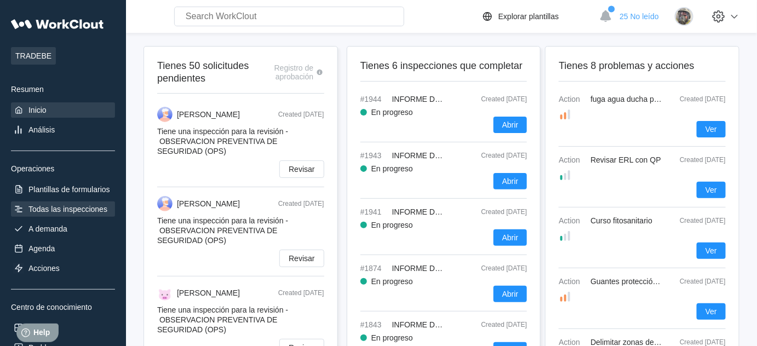
click at [85, 210] on div "Todas las inspecciones" at bounding box center [67, 209] width 79 height 9
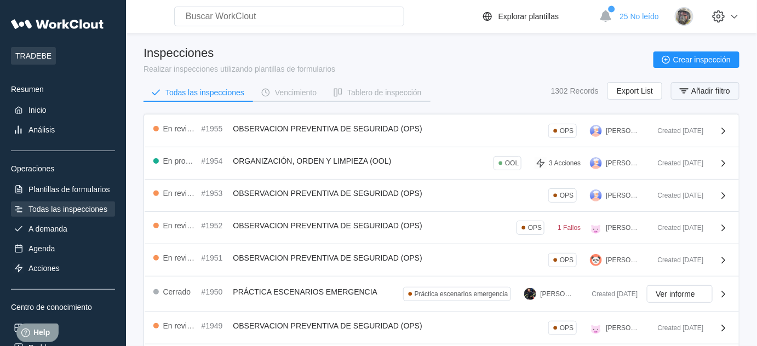
click at [720, 95] on button "Añadir filtro" at bounding box center [705, 91] width 68 height 18
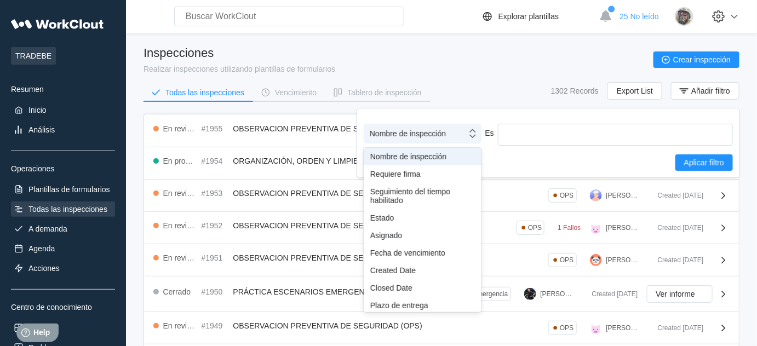
click at [459, 139] on div "Nombre de inspección" at bounding box center [415, 133] width 102 height 15
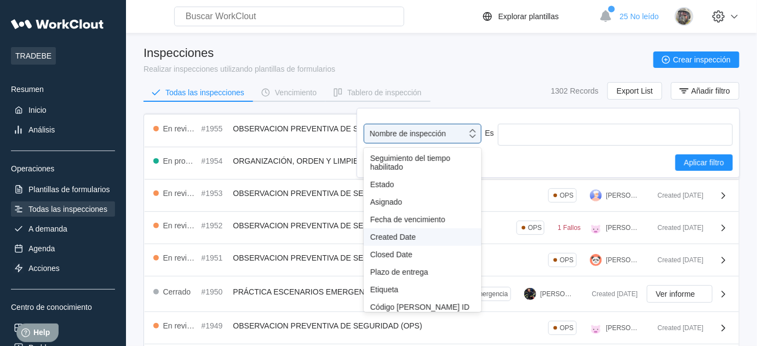
scroll to position [49, 0]
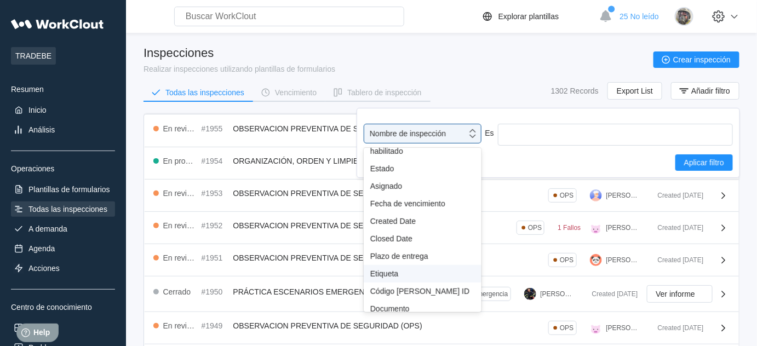
click at [397, 275] on div "Etiqueta" at bounding box center [422, 273] width 105 height 9
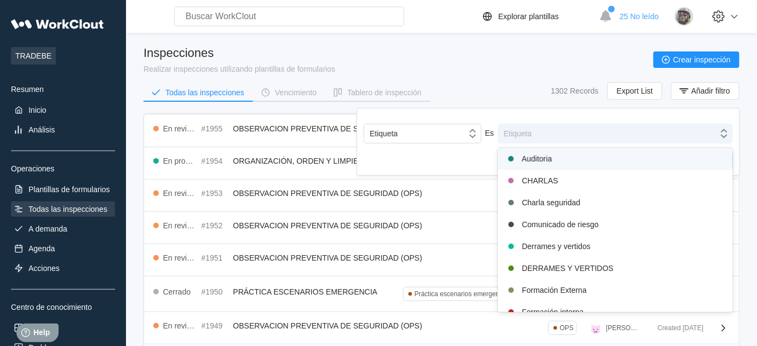
click at [547, 142] on div "Etiqueta" at bounding box center [615, 134] width 235 height 20
type input "1"
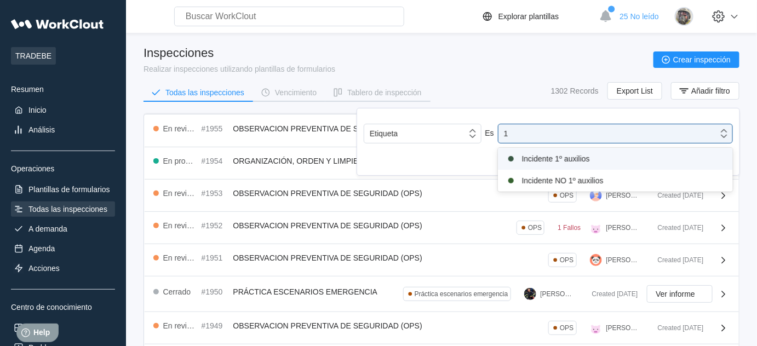
click at [547, 159] on div "Incidente 1º auxilios" at bounding box center [615, 158] width 222 height 13
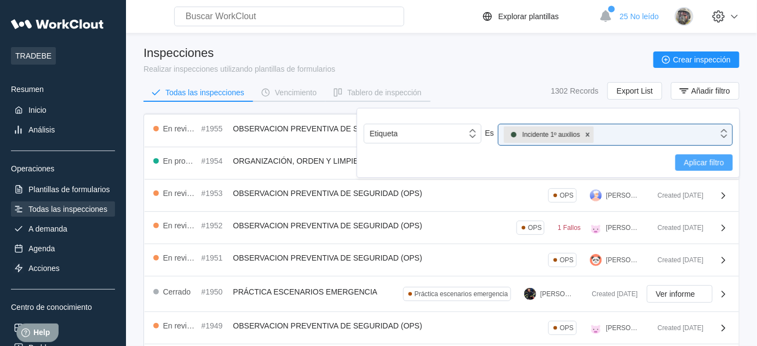
click at [693, 166] on span "Aplicar filtro" at bounding box center [704, 163] width 40 height 8
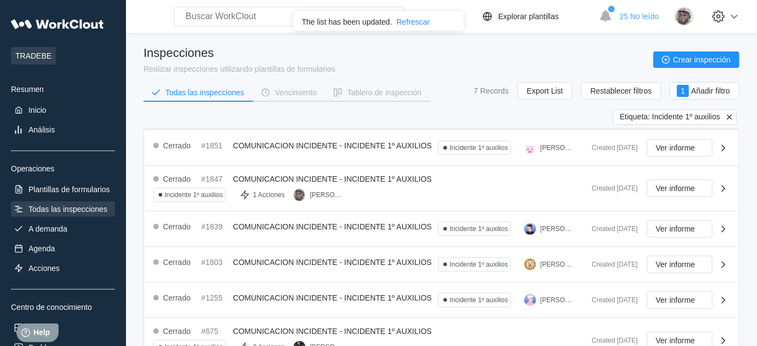
click at [732, 117] on icon at bounding box center [730, 117] width 10 height 10
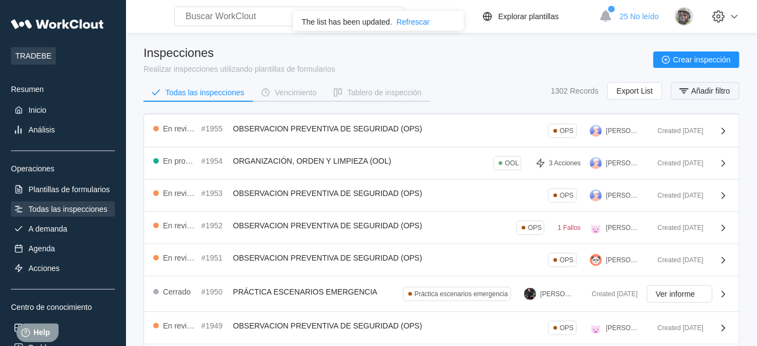
click at [723, 93] on span "Añadir filtro" at bounding box center [710, 91] width 39 height 8
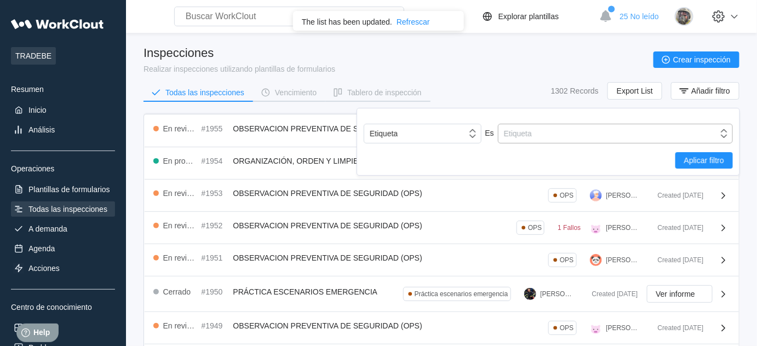
click at [660, 137] on div "Etiqueta" at bounding box center [608, 133] width 220 height 15
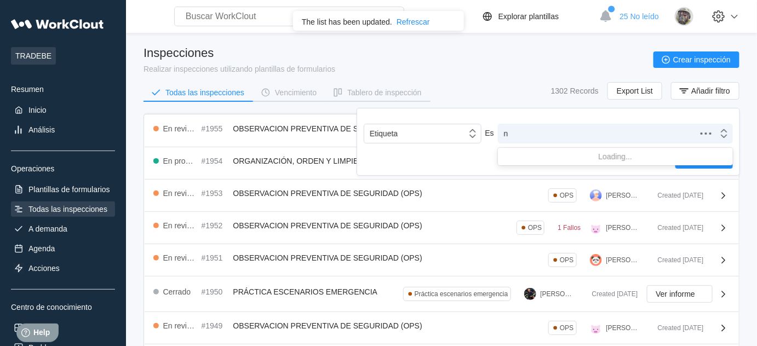
type input "no"
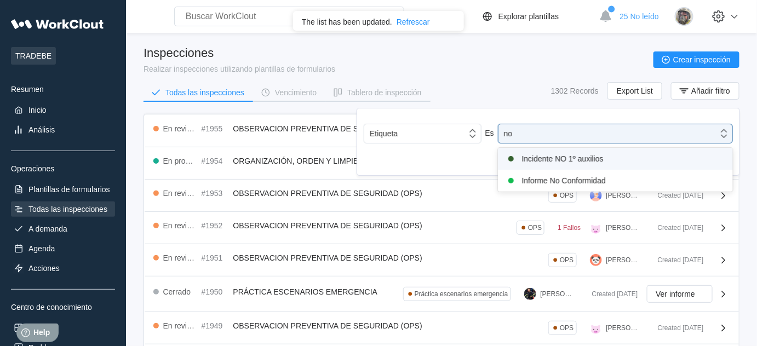
click at [599, 159] on div "Incidente NO 1º auxilios" at bounding box center [615, 158] width 222 height 13
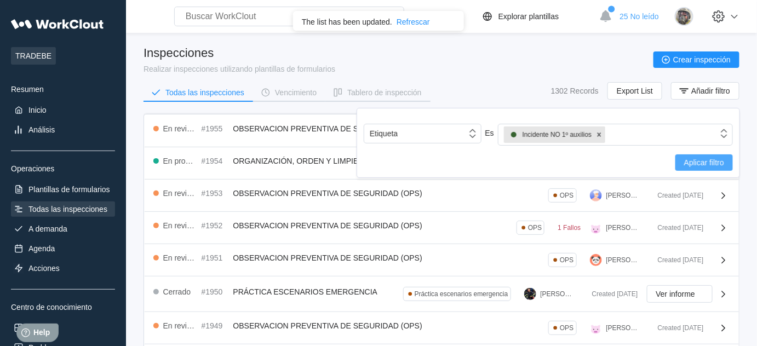
click at [698, 160] on span "Aplicar filtro" at bounding box center [704, 163] width 40 height 8
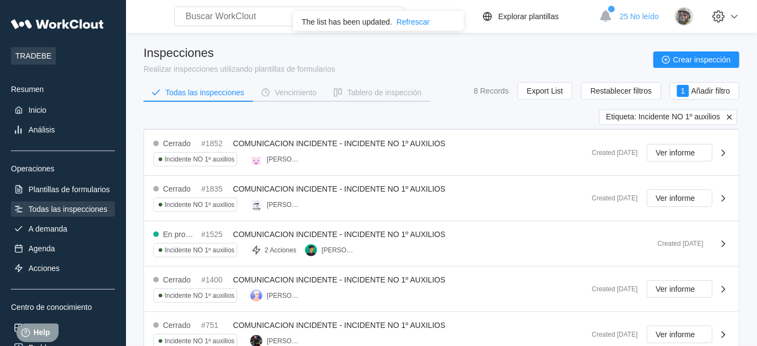
click at [732, 114] on icon at bounding box center [729, 116] width 5 height 5
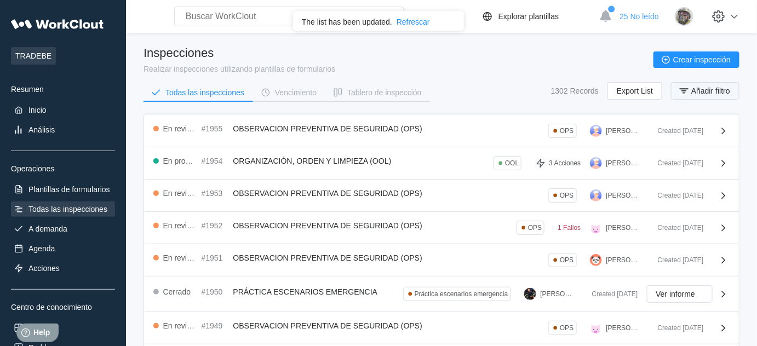
click at [726, 85] on button "Añadir filtro" at bounding box center [705, 91] width 68 height 18
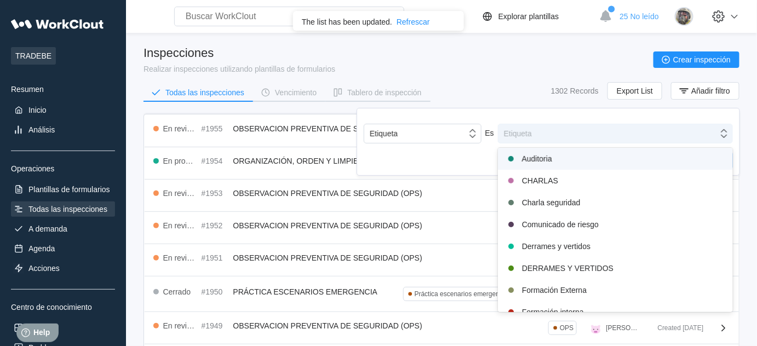
click at [564, 133] on div "Etiqueta" at bounding box center [608, 133] width 220 height 15
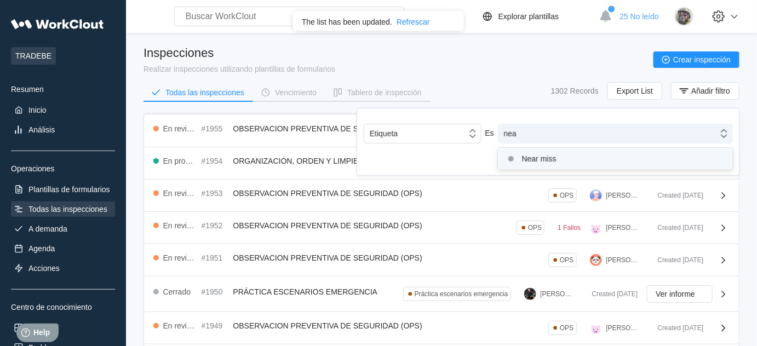
type input "near"
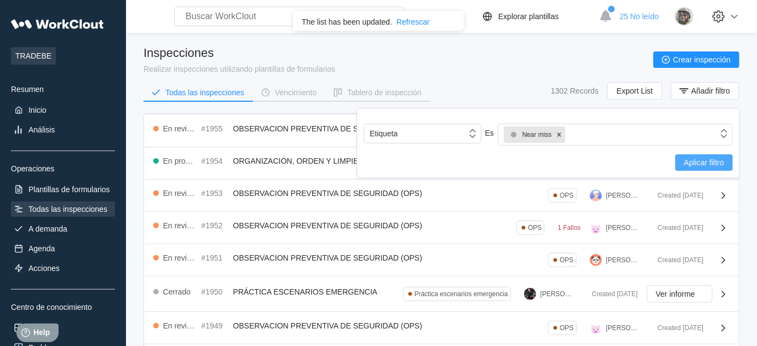
click at [694, 160] on span "Aplicar filtro" at bounding box center [704, 163] width 40 height 8
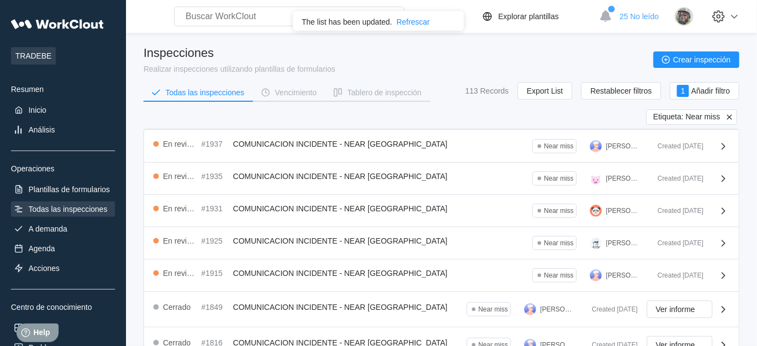
click at [727, 114] on icon at bounding box center [729, 116] width 5 height 5
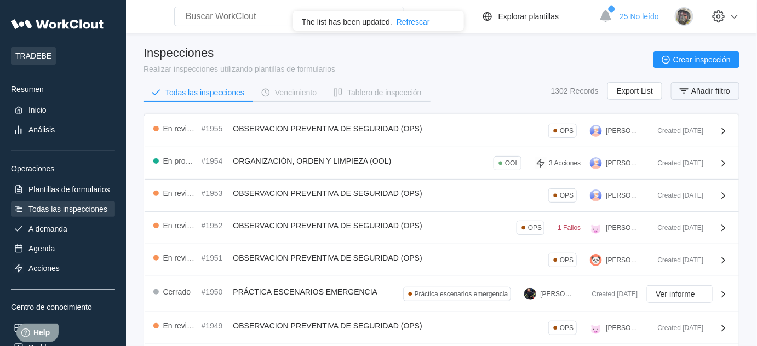
click at [720, 89] on span "Añadir filtro" at bounding box center [710, 91] width 39 height 8
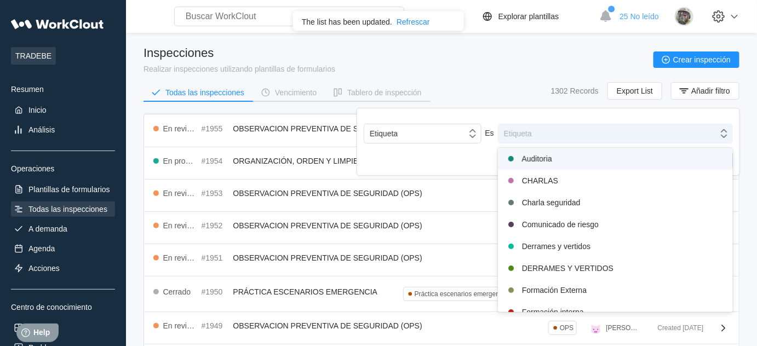
click at [623, 135] on div "Etiqueta" at bounding box center [608, 133] width 220 height 15
type input "derr"
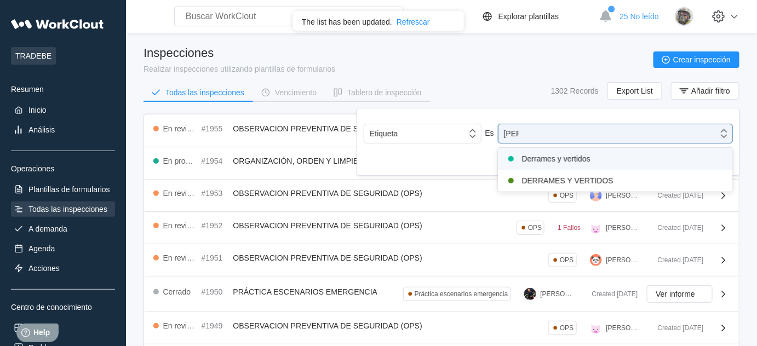
click at [564, 159] on div "Derrames y vertidos" at bounding box center [615, 158] width 222 height 13
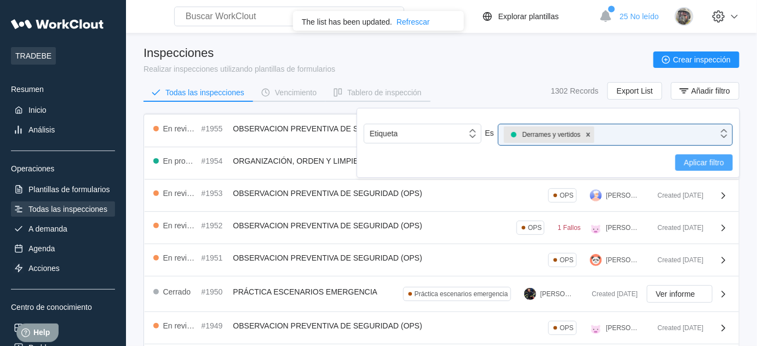
click at [693, 166] on button "Aplicar filtro" at bounding box center [704, 162] width 58 height 16
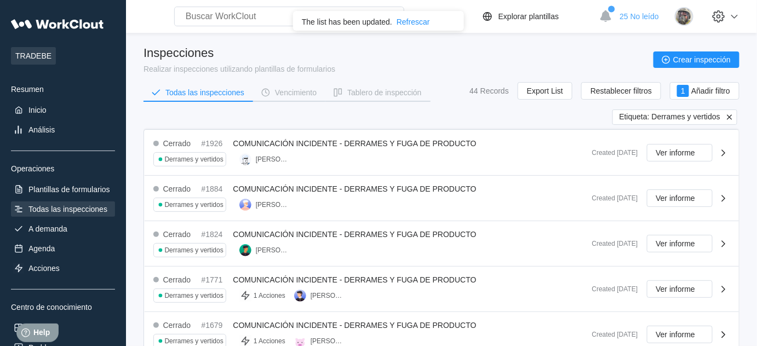
click at [731, 118] on icon at bounding box center [730, 117] width 10 height 10
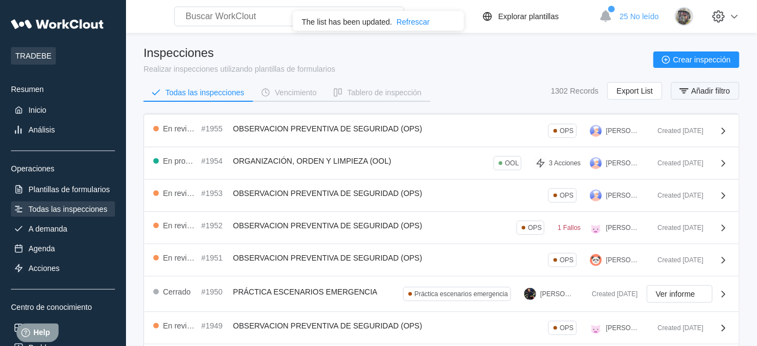
click at [727, 91] on span "Añadir filtro" at bounding box center [710, 91] width 39 height 8
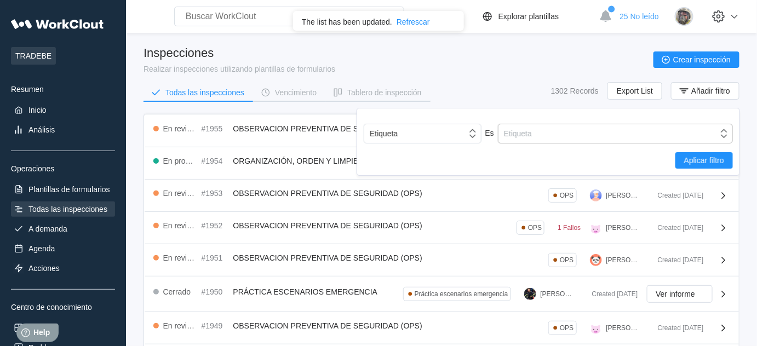
click at [562, 138] on div "Etiqueta" at bounding box center [608, 133] width 220 height 15
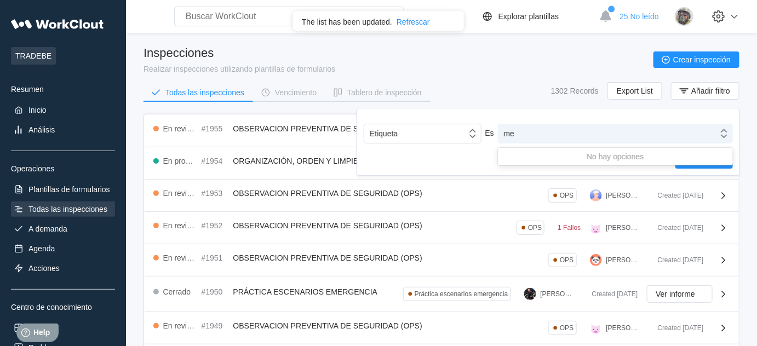
type input "m"
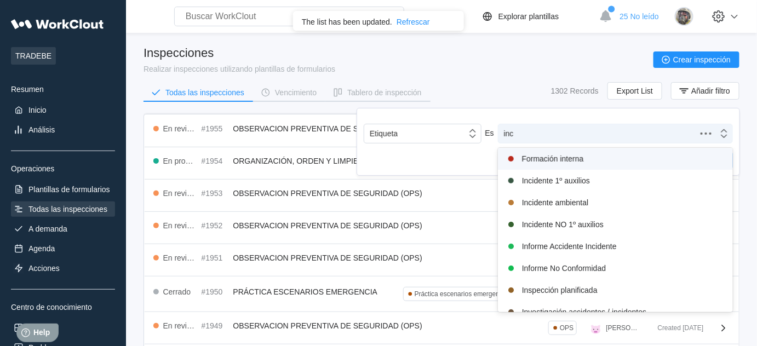
type input "inci"
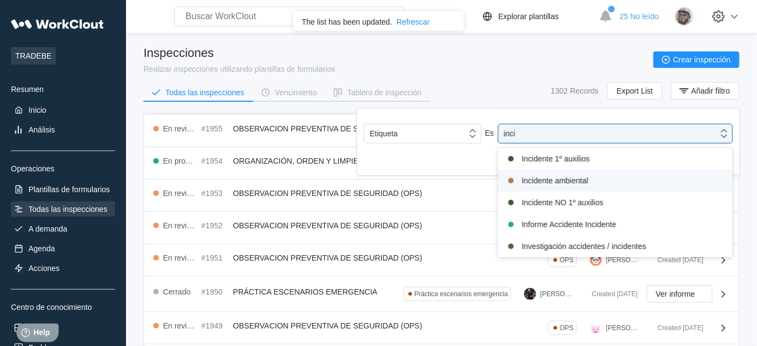
click at [552, 180] on div "Incidente ambiental" at bounding box center [615, 180] width 222 height 13
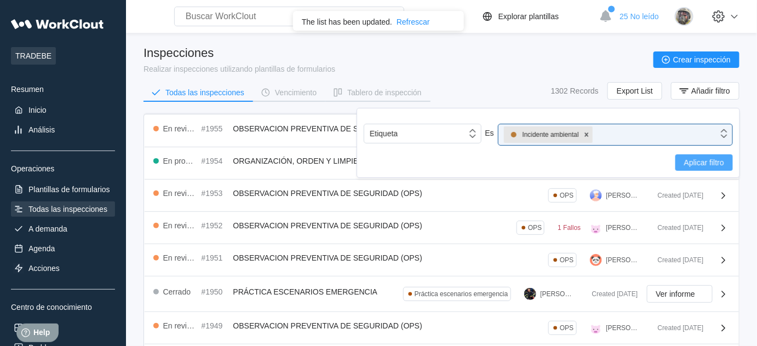
click at [708, 162] on span "Aplicar filtro" at bounding box center [704, 163] width 40 height 8
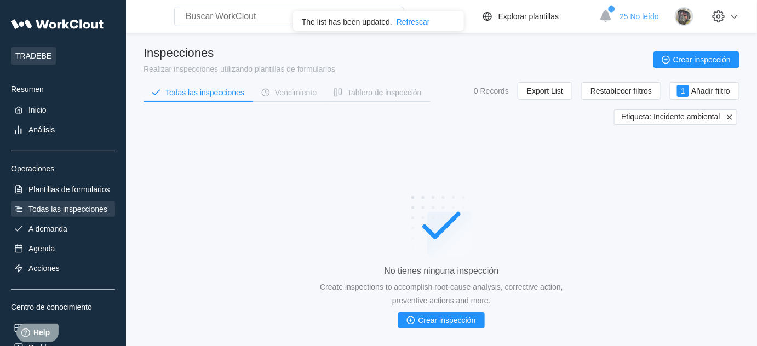
click at [730, 118] on icon at bounding box center [730, 117] width 10 height 10
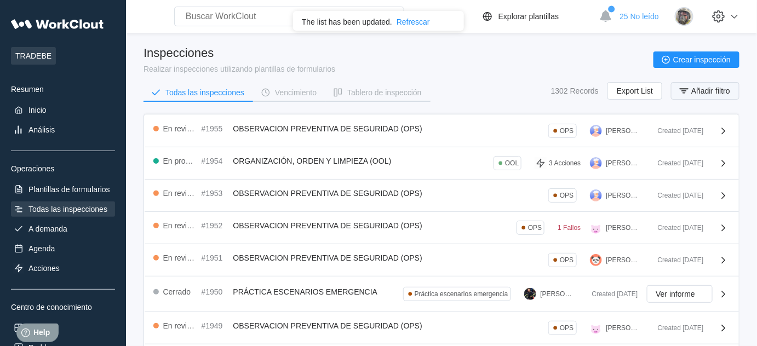
click at [714, 88] on span "Añadir filtro" at bounding box center [710, 91] width 39 height 8
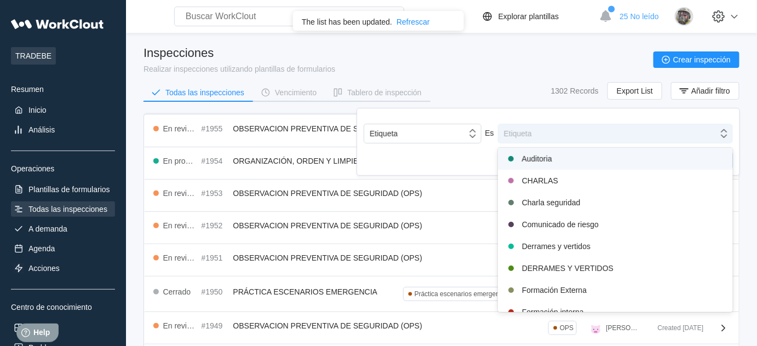
click at [589, 128] on div "Etiqueta" at bounding box center [608, 133] width 220 height 15
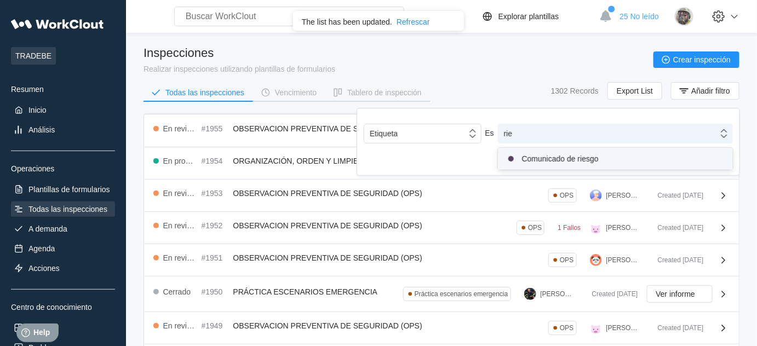
type input "ries"
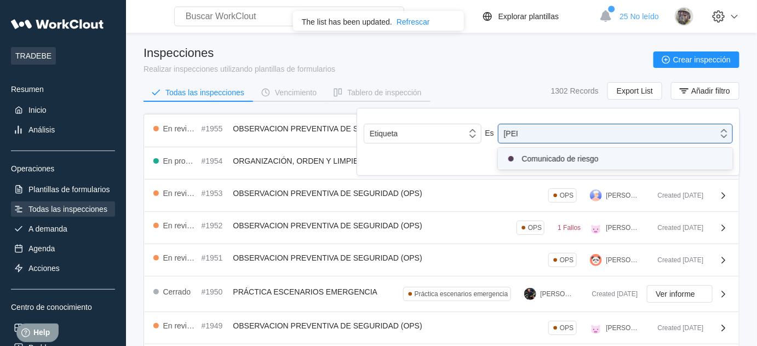
click at [585, 168] on div "Comunicado de riesgo" at bounding box center [615, 159] width 235 height 22
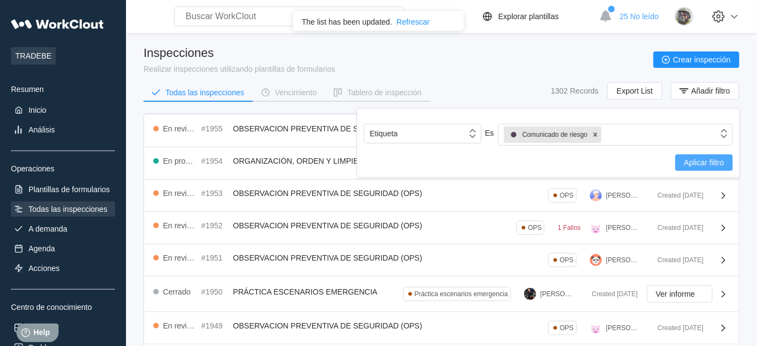
click at [707, 168] on button "Aplicar filtro" at bounding box center [704, 162] width 58 height 16
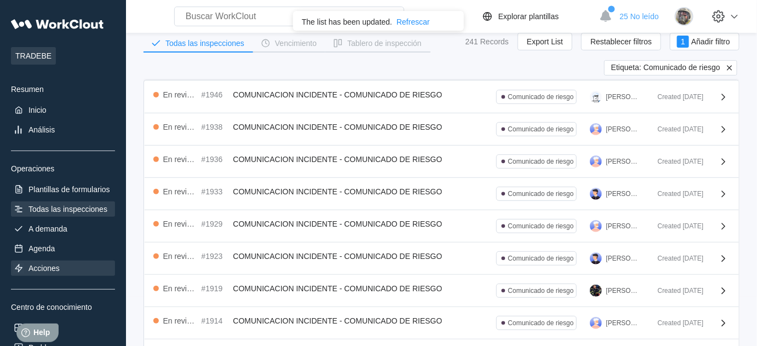
click at [64, 272] on div "Acciones" at bounding box center [63, 268] width 104 height 15
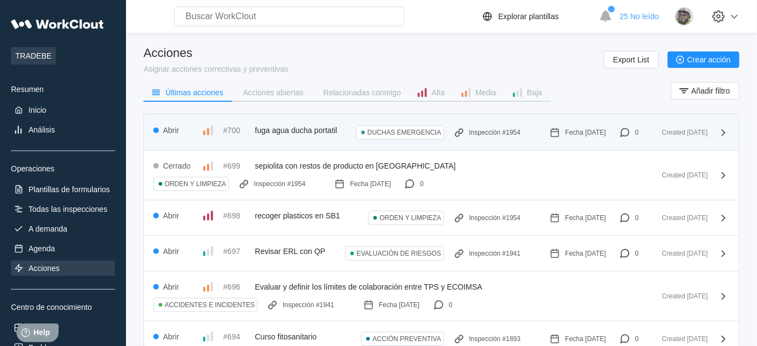
click at [319, 130] on span "fuga agua ducha portatil" at bounding box center [296, 130] width 82 height 9
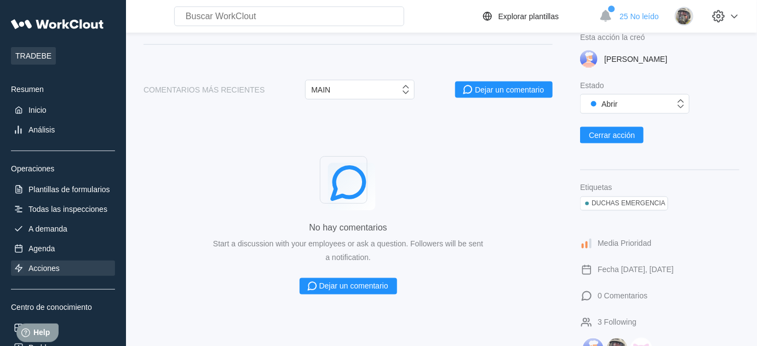
scroll to position [543, 0]
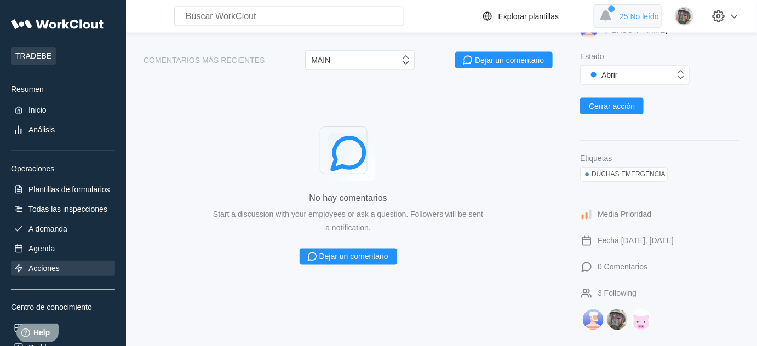
click at [647, 21] on div "25 No leído" at bounding box center [628, 16] width 68 height 24
click at [256, 163] on div "No hay comentarios Start a discussion with your employees or ask a question. Fo…" at bounding box center [347, 194] width 409 height 274
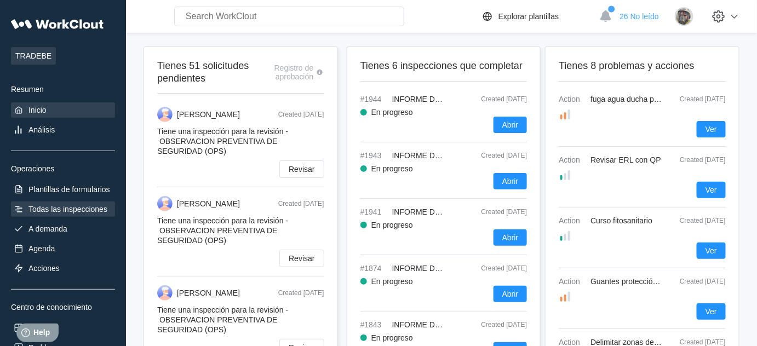
click at [50, 206] on div "Todas las inspecciones" at bounding box center [67, 209] width 79 height 9
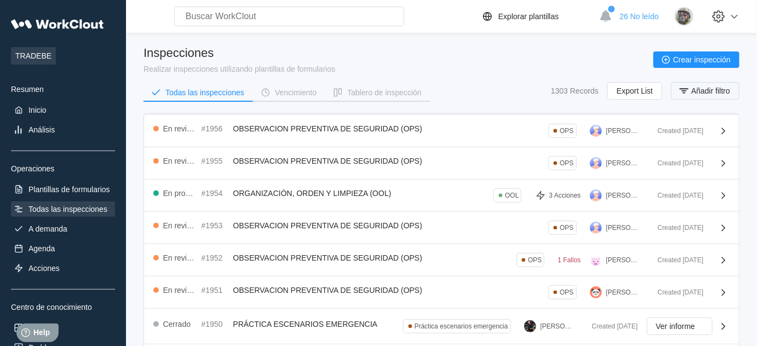
click at [687, 91] on icon "button" at bounding box center [684, 91] width 12 height 12
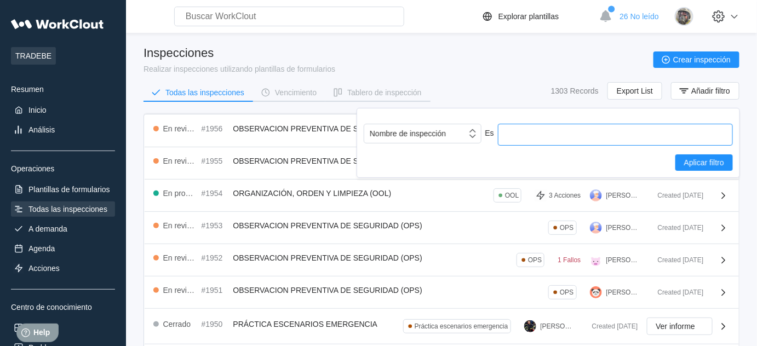
click at [560, 141] on input "text" at bounding box center [615, 135] width 235 height 22
type input "o"
click at [428, 128] on div "Nombre de inspección" at bounding box center [415, 133] width 102 height 15
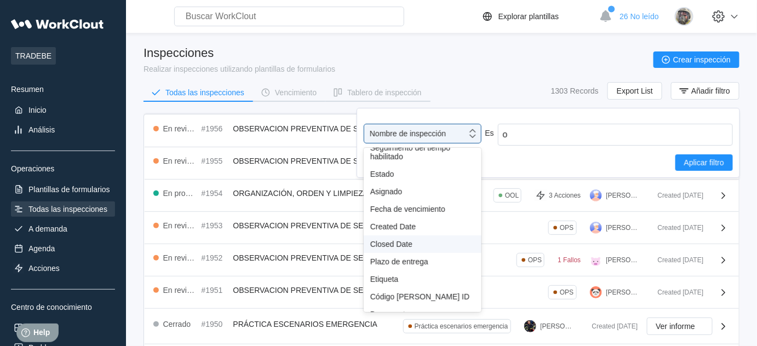
scroll to position [89, 0]
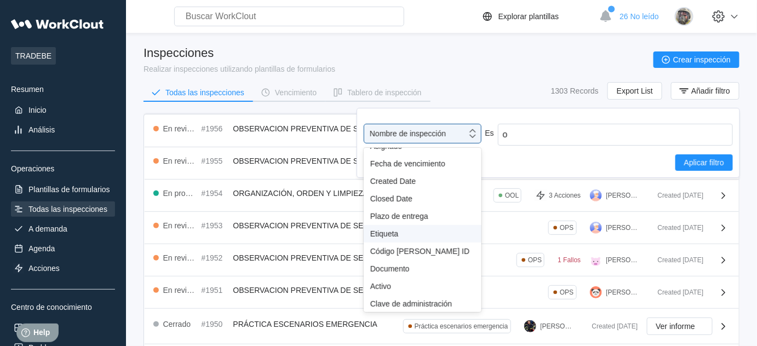
click at [396, 237] on div "Etiqueta" at bounding box center [422, 233] width 105 height 9
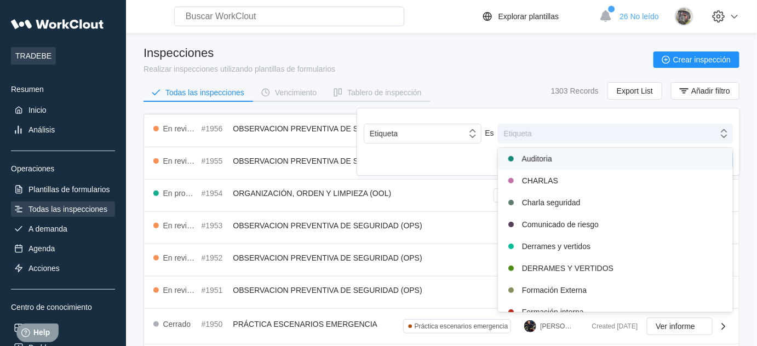
click at [565, 131] on div "Etiqueta" at bounding box center [608, 133] width 220 height 15
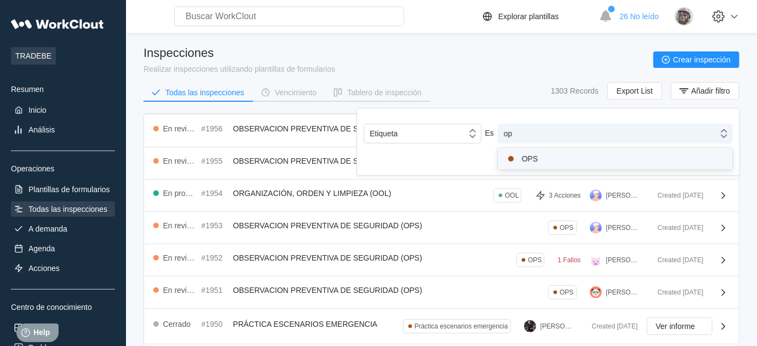
type input "ops"
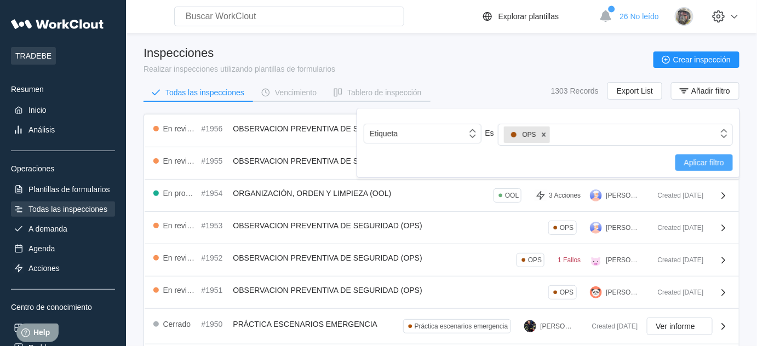
click at [681, 159] on button "Aplicar filtro" at bounding box center [704, 162] width 58 height 16
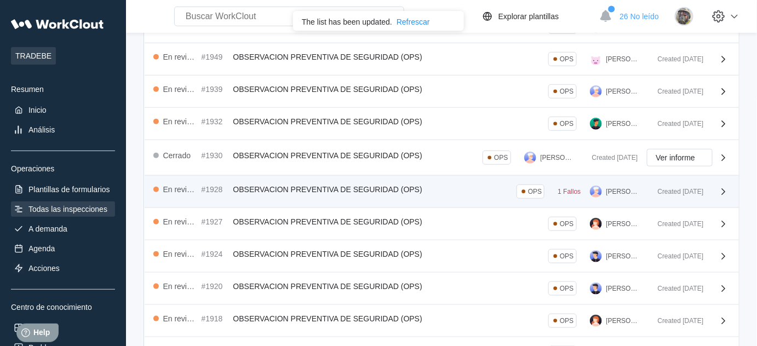
scroll to position [298, 0]
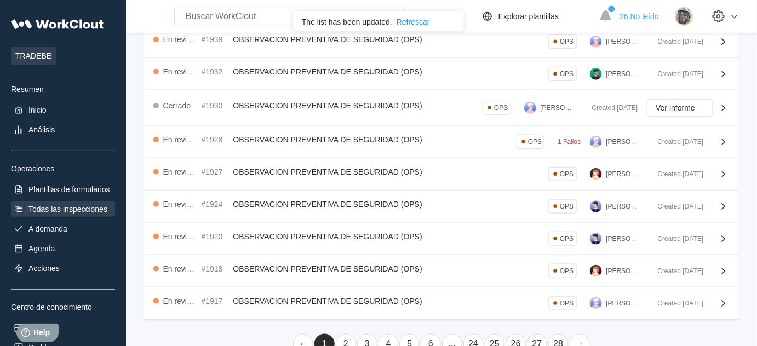
click at [347, 338] on link "2" at bounding box center [346, 344] width 20 height 20
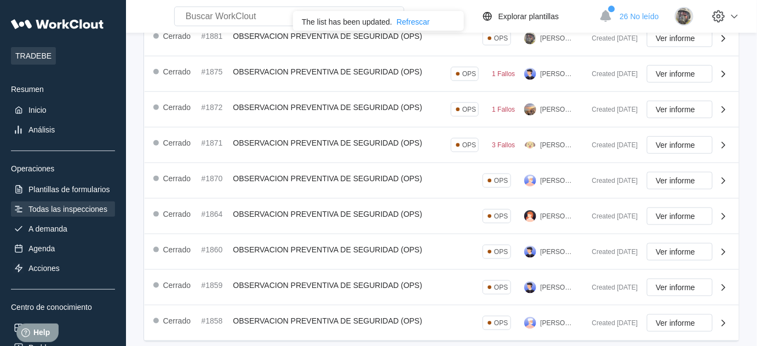
scroll to position [346, 0]
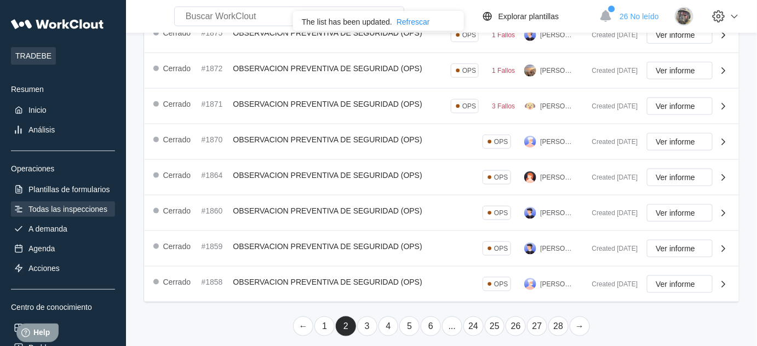
click at [323, 324] on link "1" at bounding box center [324, 327] width 20 height 20
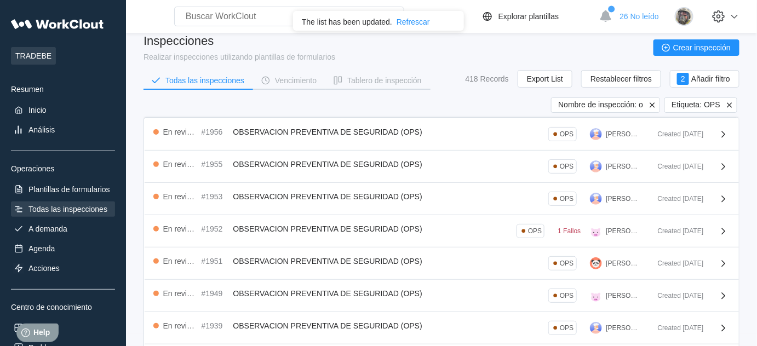
scroll to position [0, 0]
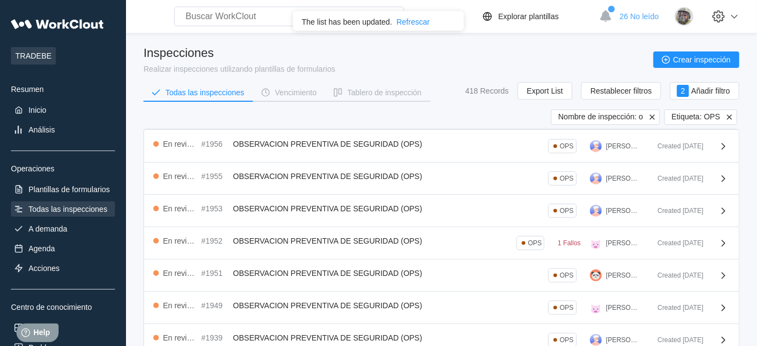
click at [732, 117] on icon at bounding box center [730, 117] width 10 height 10
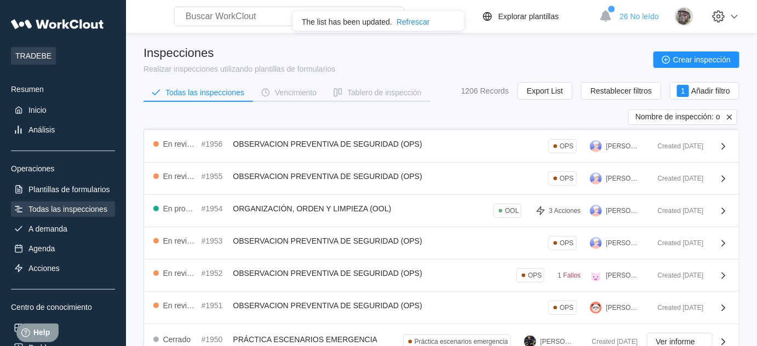
click at [734, 114] on icon at bounding box center [730, 117] width 10 height 10
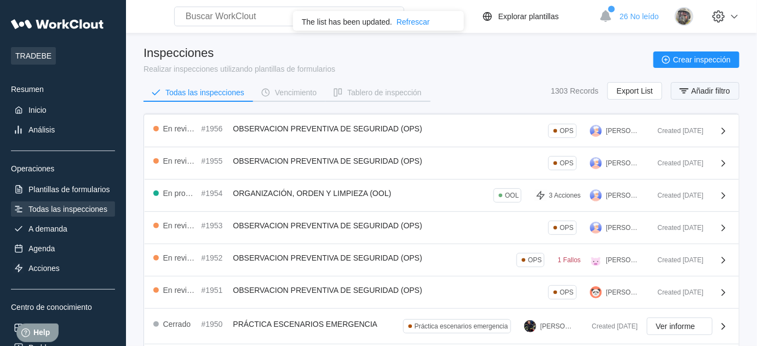
click at [731, 94] on button "Añadir filtro" at bounding box center [705, 91] width 68 height 18
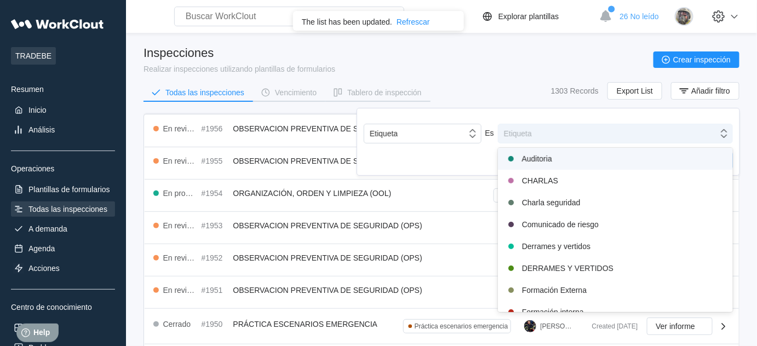
click at [637, 125] on div "Etiqueta" at bounding box center [615, 134] width 235 height 20
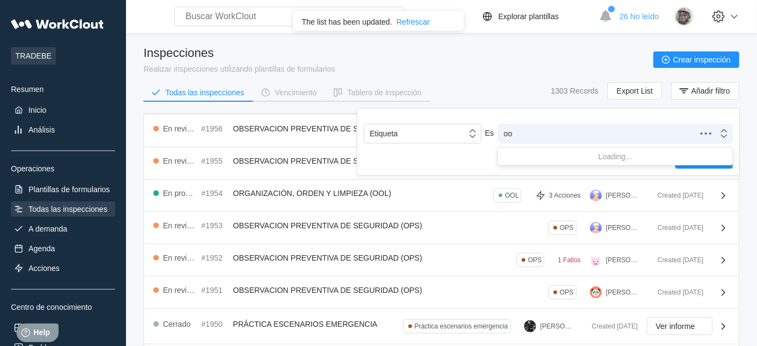
type input "ool"
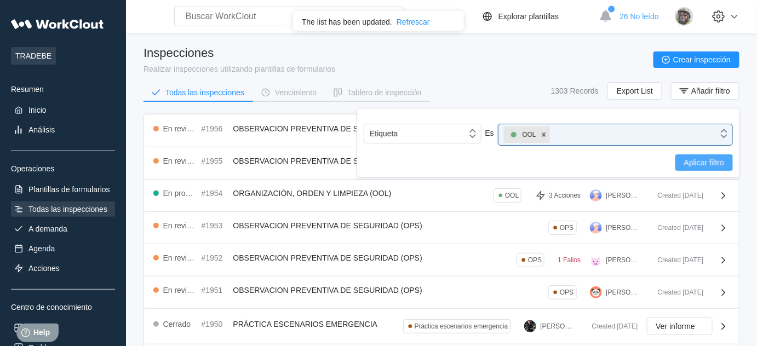
click at [686, 165] on span "Aplicar filtro" at bounding box center [704, 163] width 40 height 8
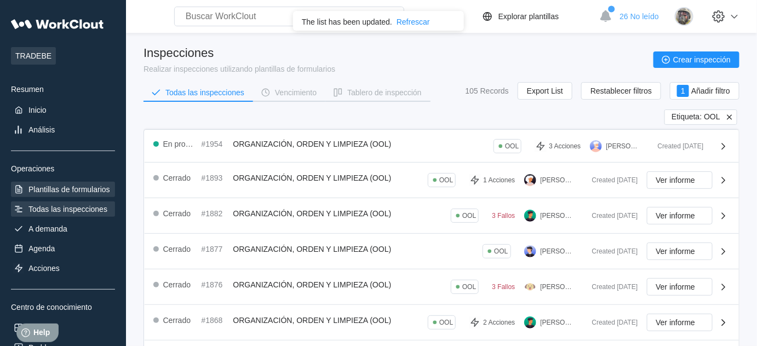
click at [64, 194] on div "Plantillas de formularios" at bounding box center [63, 189] width 104 height 15
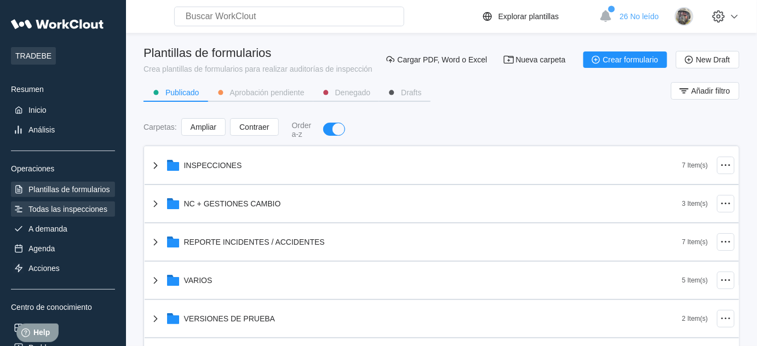
click at [100, 205] on div "Todas las inspecciones" at bounding box center [67, 209] width 79 height 9
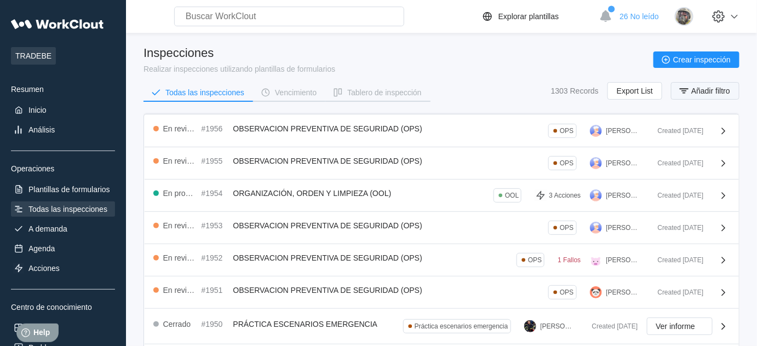
click at [709, 93] on span "Añadir filtro" at bounding box center [710, 91] width 39 height 8
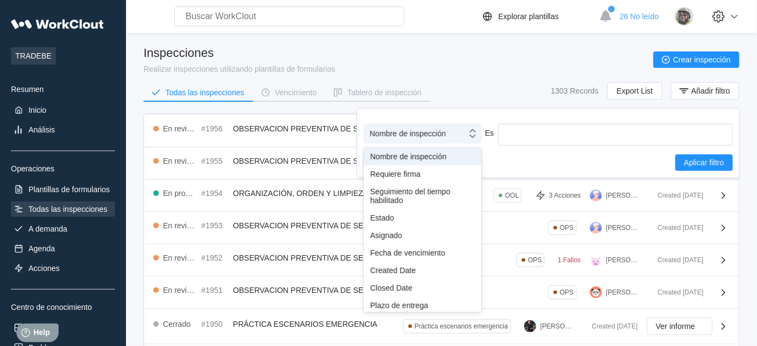
click at [451, 134] on div "Nombre de inspección" at bounding box center [415, 133] width 102 height 15
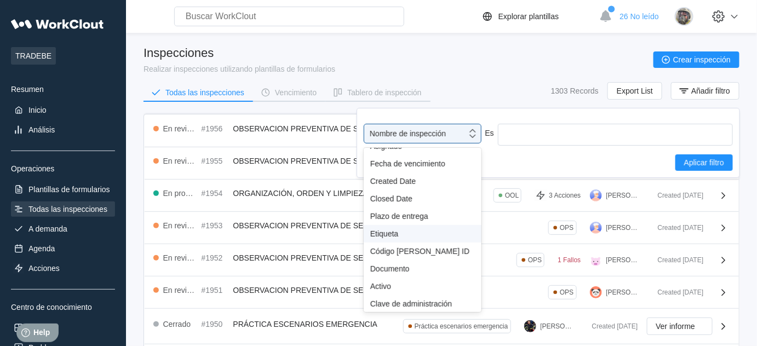
click at [395, 240] on div "Etiqueta" at bounding box center [423, 234] width 118 height 18
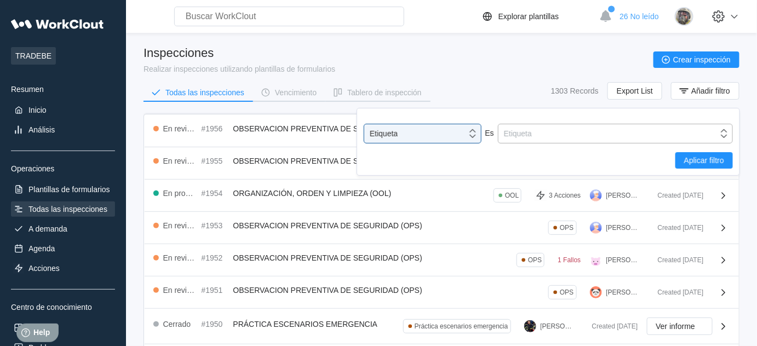
click at [541, 137] on div "Etiqueta" at bounding box center [608, 133] width 220 height 15
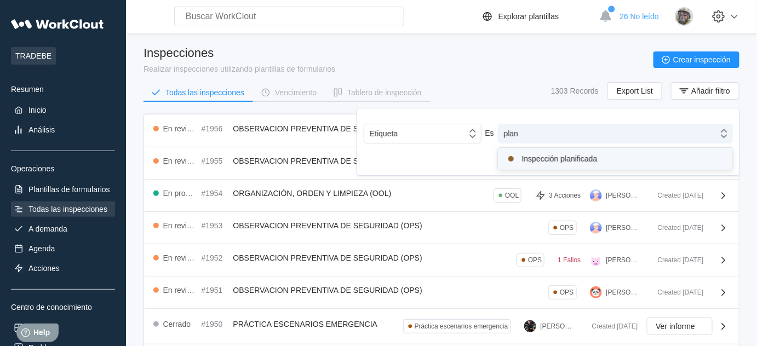
type input "plani"
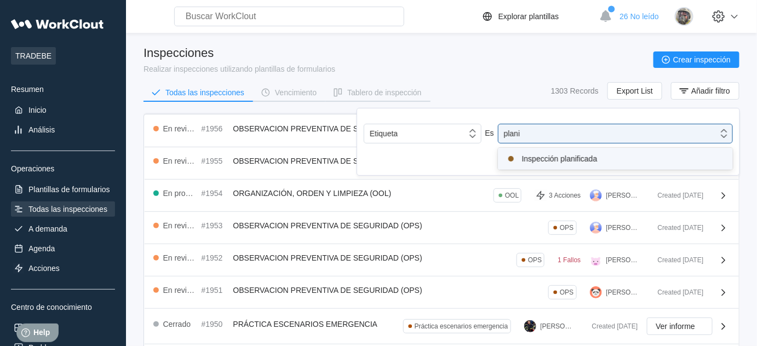
click at [556, 163] on div "Inspección planificada" at bounding box center [615, 158] width 222 height 13
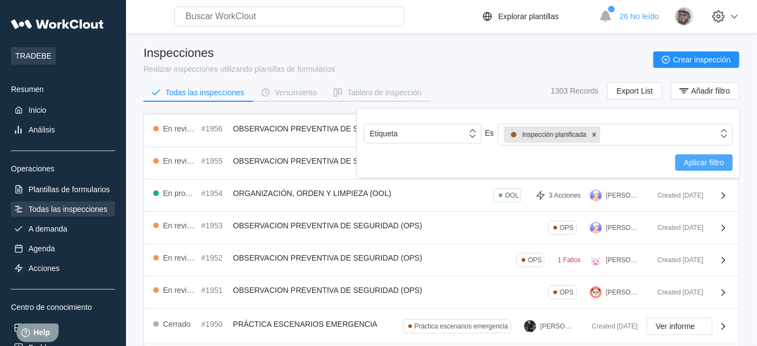
click at [709, 163] on span "Aplicar filtro" at bounding box center [704, 163] width 40 height 8
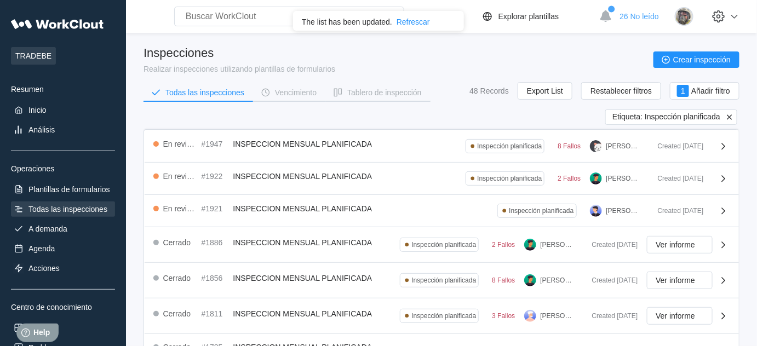
click at [728, 118] on icon at bounding box center [729, 116] width 5 height 5
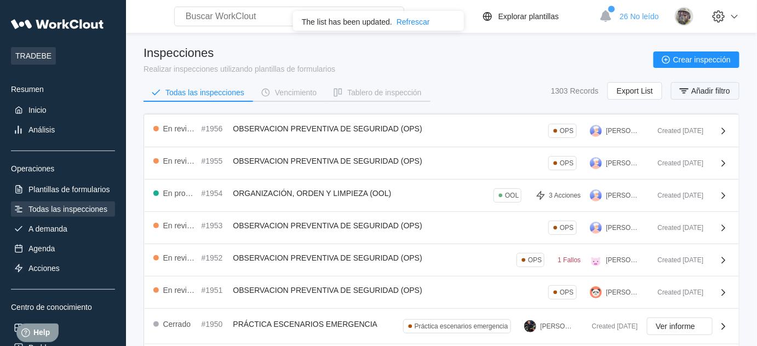
click at [711, 94] on button "Añadir filtro" at bounding box center [705, 91] width 68 height 18
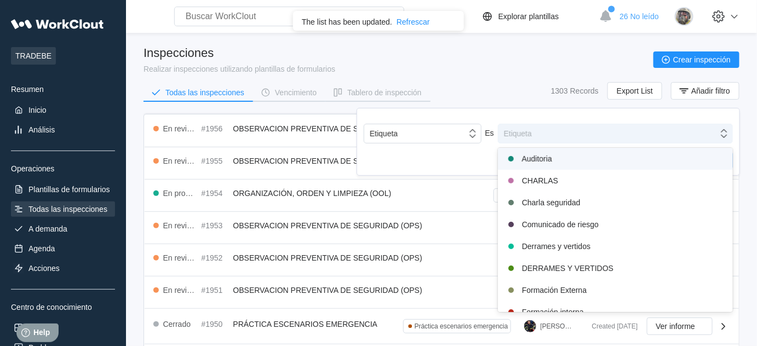
click at [612, 130] on div "Etiqueta" at bounding box center [608, 133] width 220 height 15
type input "cha"
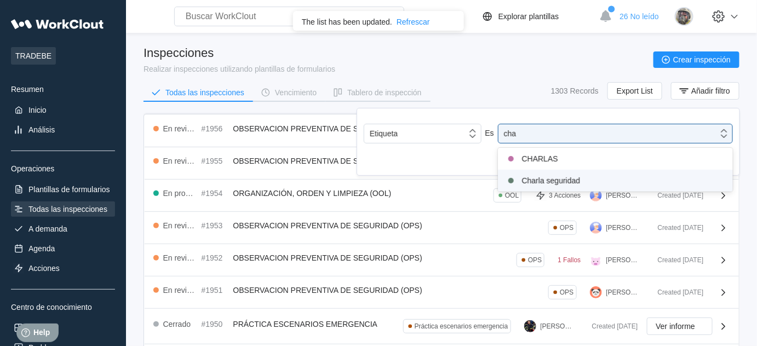
click at [578, 180] on div "Charla seguridad" at bounding box center [615, 180] width 222 height 13
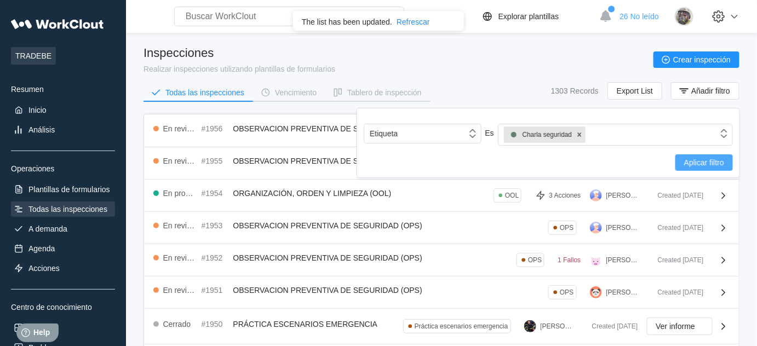
click at [718, 159] on span "Aplicar filtro" at bounding box center [704, 163] width 40 height 8
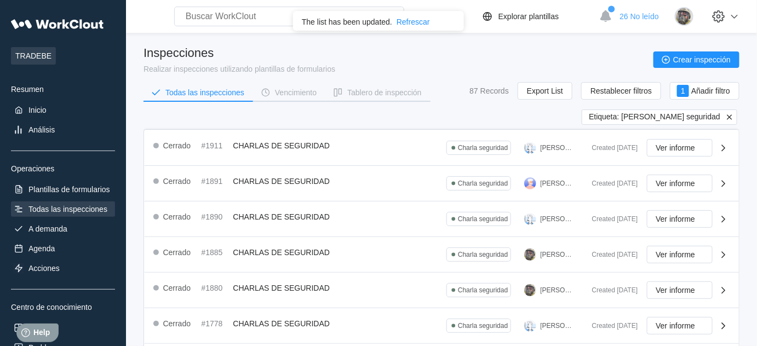
click at [729, 115] on icon at bounding box center [729, 116] width 5 height 5
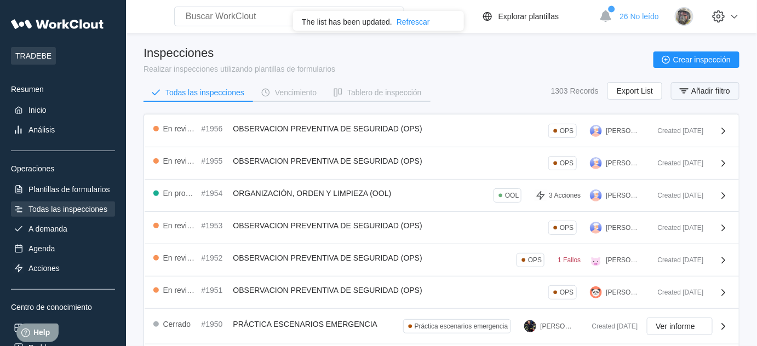
click at [714, 94] on span "Añadir filtro" at bounding box center [710, 91] width 39 height 8
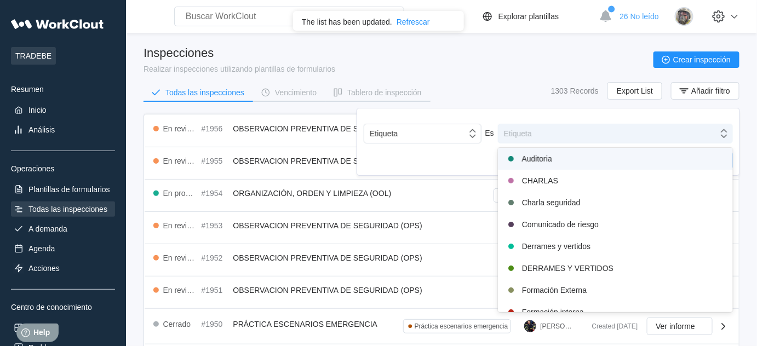
click at [614, 133] on div "Etiqueta" at bounding box center [608, 133] width 220 height 15
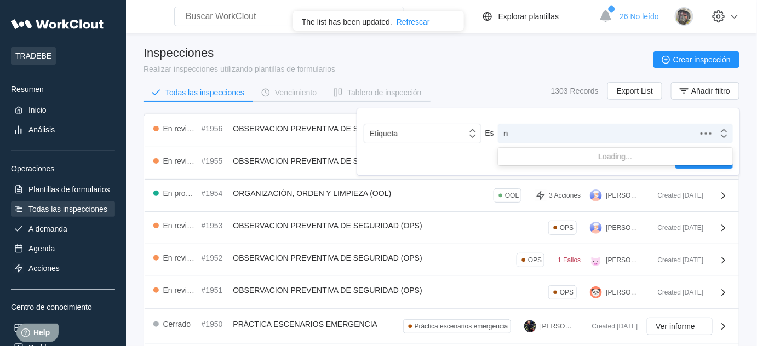
type input "no"
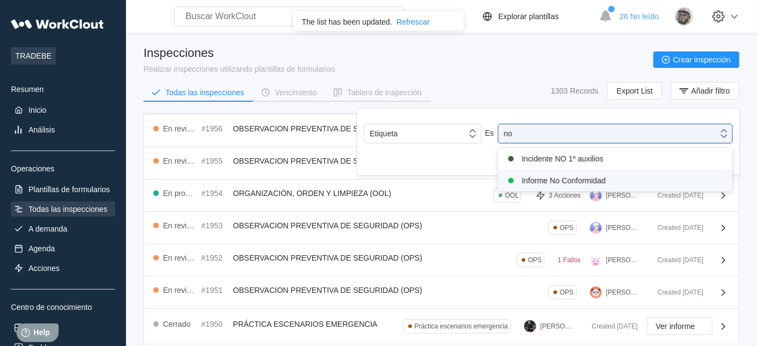
click at [583, 180] on div "Informe No Conformidad" at bounding box center [615, 180] width 222 height 13
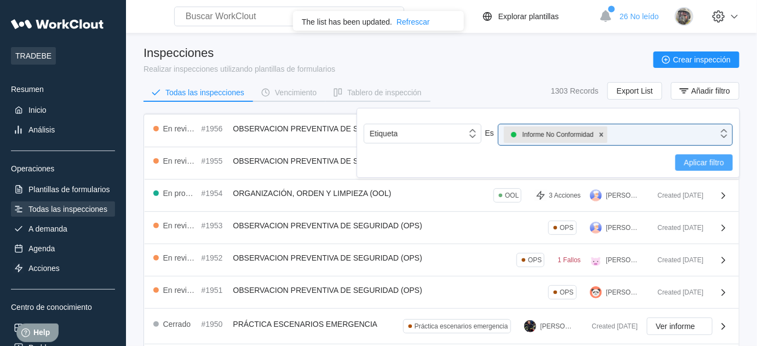
click at [710, 163] on span "Aplicar filtro" at bounding box center [704, 163] width 40 height 8
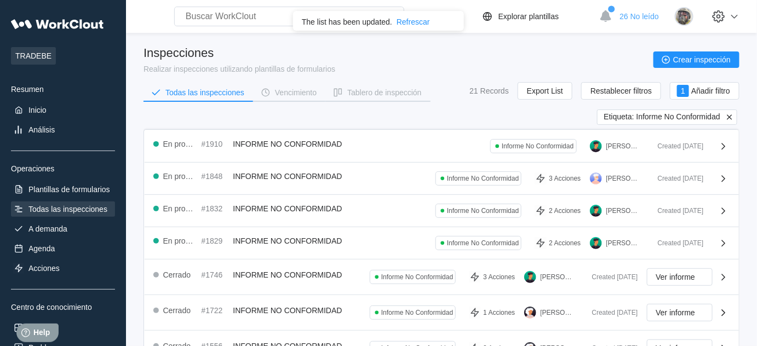
click at [727, 115] on icon at bounding box center [730, 117] width 10 height 10
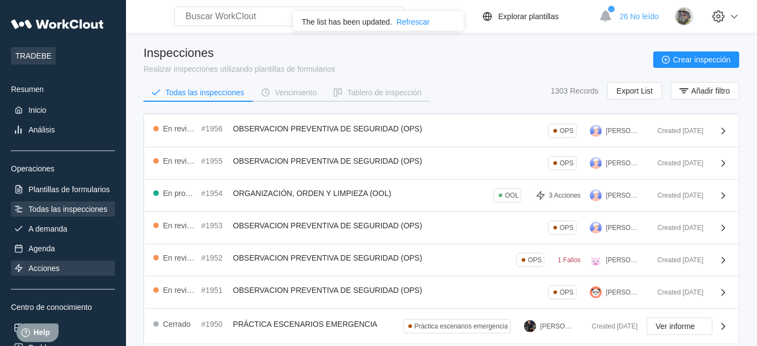
click at [55, 265] on div "Acciones" at bounding box center [43, 268] width 31 height 9
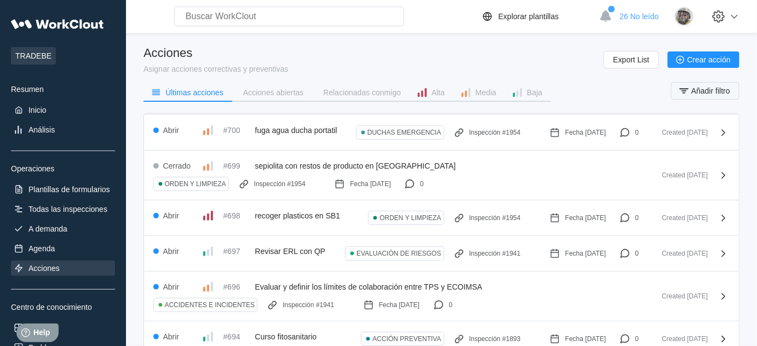
click at [720, 90] on span "Añadir filtro" at bounding box center [710, 91] width 39 height 8
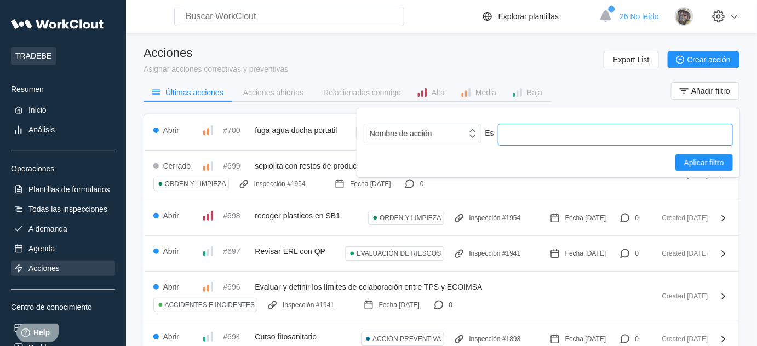
click at [638, 139] on input "text" at bounding box center [615, 135] width 235 height 22
type input "NC"
click at [691, 157] on button "Aplicar filtro" at bounding box center [704, 162] width 58 height 16
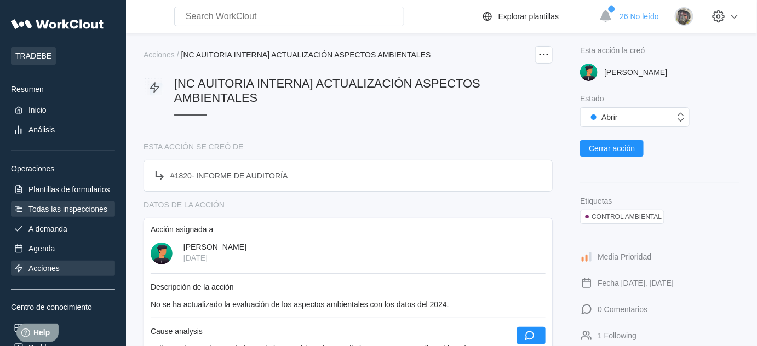
click at [68, 204] on div "Todas las inspecciones" at bounding box center [63, 209] width 104 height 15
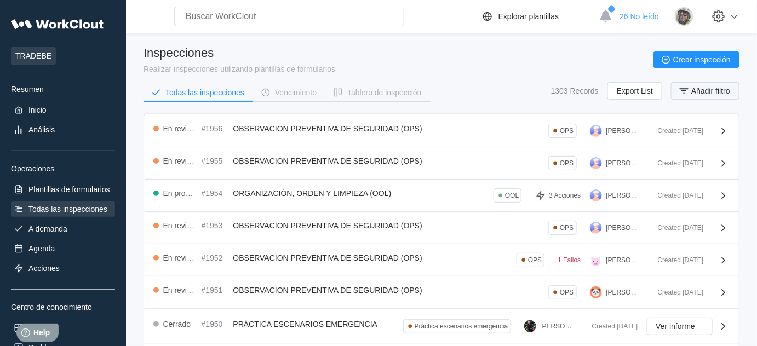
click at [706, 91] on span "Añadir filtro" at bounding box center [710, 91] width 39 height 8
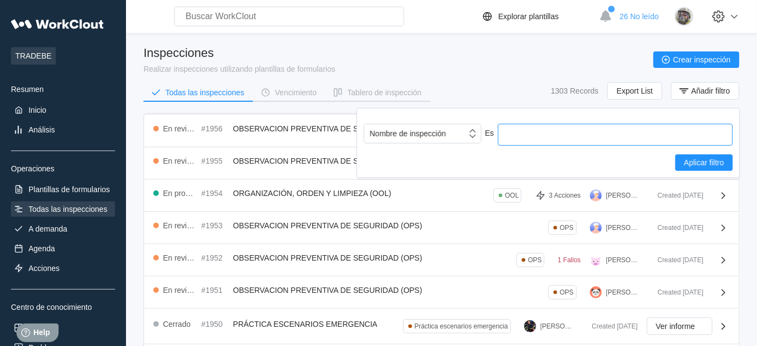
click at [676, 136] on input "text" at bounding box center [615, 135] width 235 height 22
type input "no"
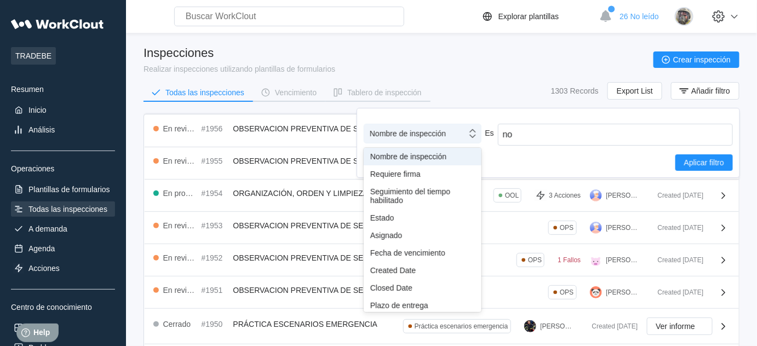
click at [399, 135] on div "Nombre de inspección" at bounding box center [408, 133] width 76 height 9
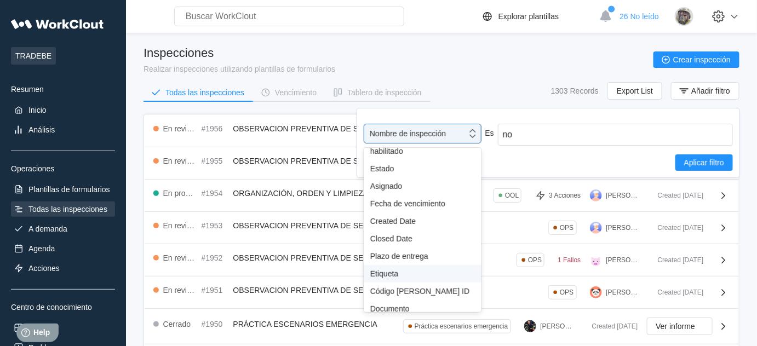
click at [398, 271] on div "Etiqueta" at bounding box center [422, 273] width 105 height 9
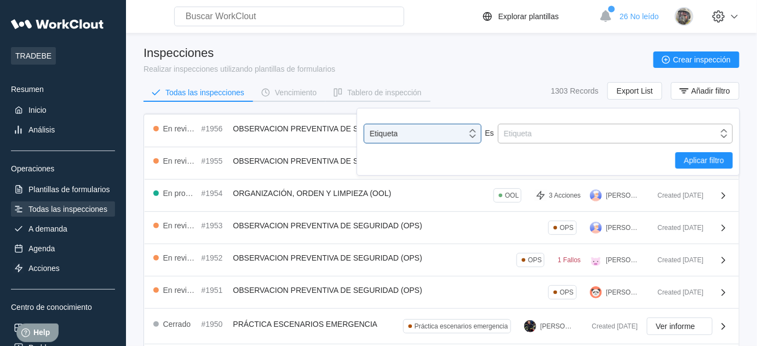
click at [612, 140] on div "Etiqueta" at bounding box center [608, 133] width 220 height 15
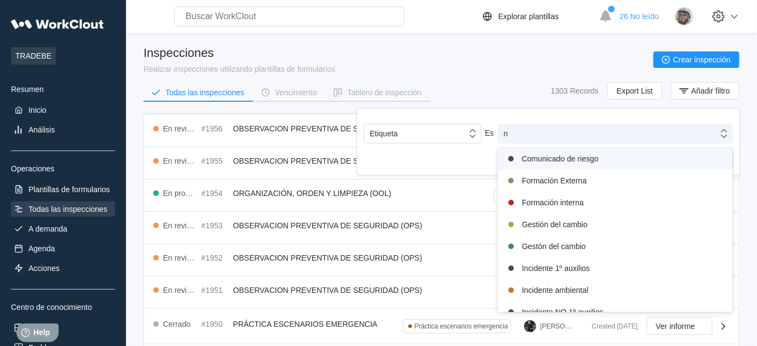
type input "no"
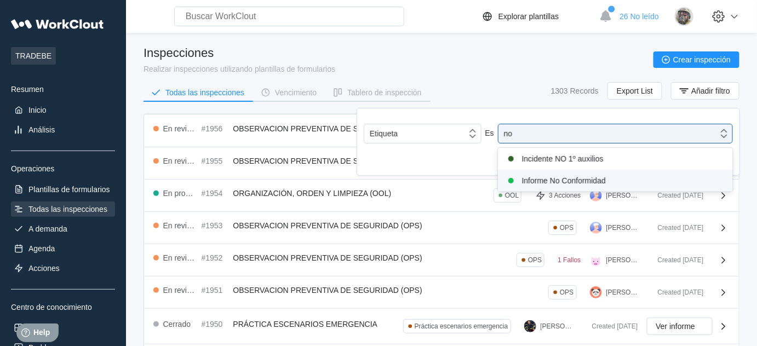
click at [592, 176] on div "Informe No Conformidad" at bounding box center [615, 180] width 222 height 13
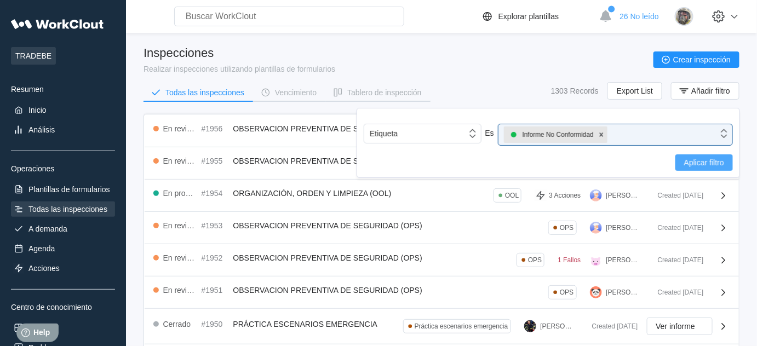
click at [699, 159] on span "Aplicar filtro" at bounding box center [704, 163] width 40 height 8
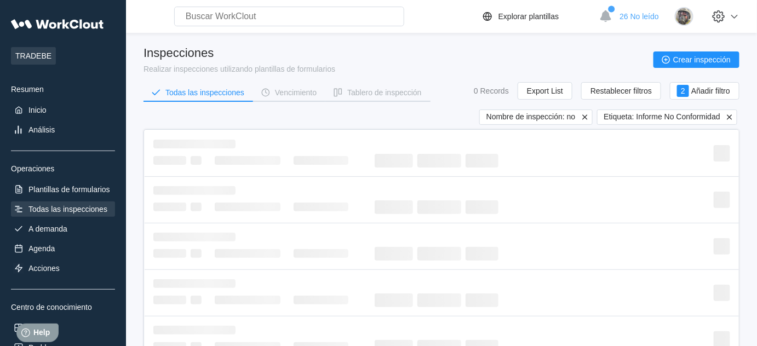
click at [584, 116] on icon at bounding box center [585, 117] width 10 height 10
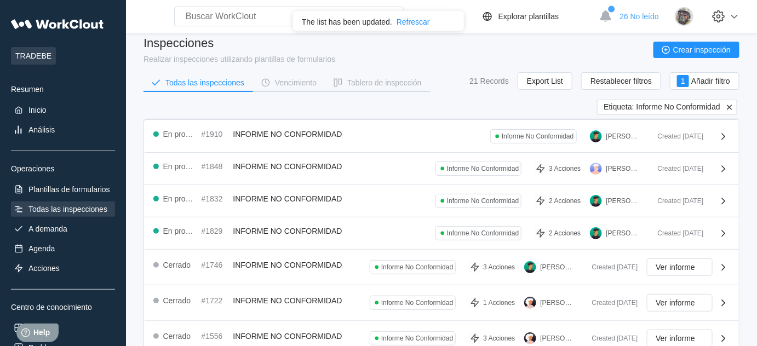
scroll to position [0, 0]
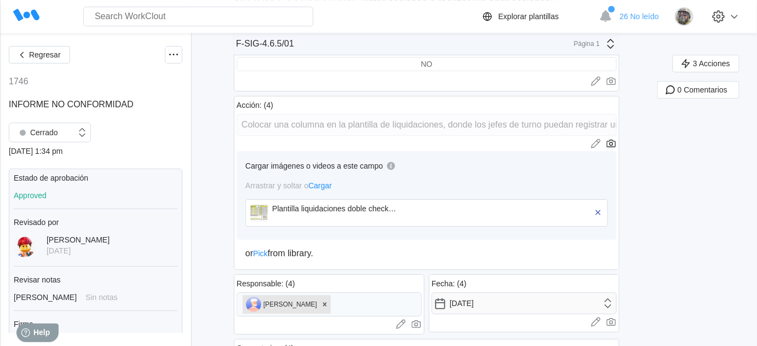
scroll to position [1145, 0]
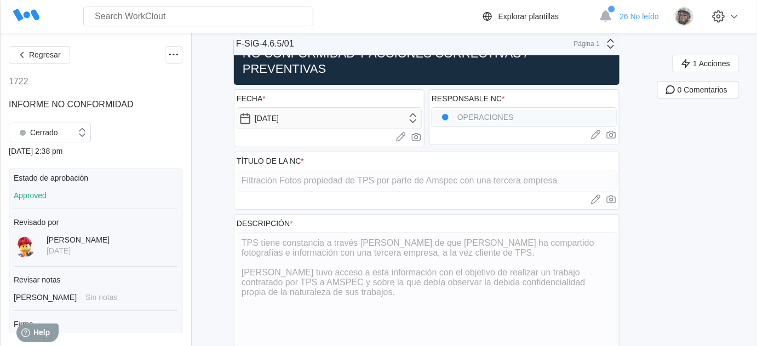
scroll to position [49, 0]
